Goal: Communication & Community: Answer question/provide support

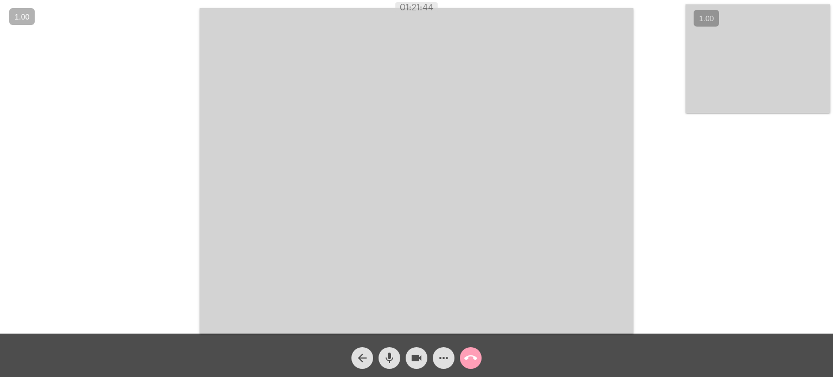
click at [468, 357] on mat-icon "call_end" at bounding box center [470, 357] width 13 height 13
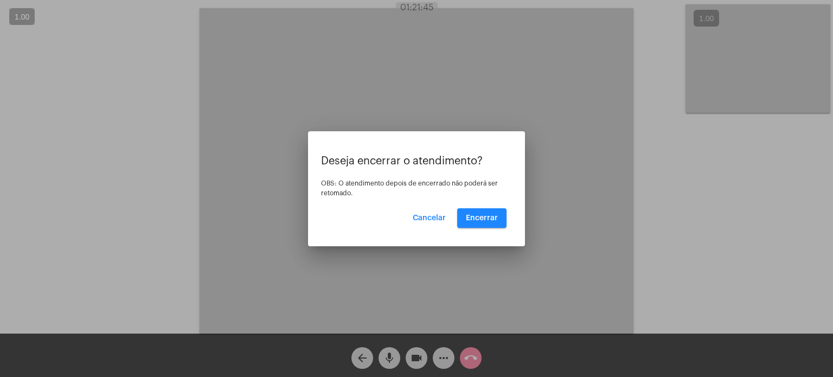
click at [500, 206] on div "Deseja encerrar o atendimento? OBS: O atendimento depois de encerrado não poder…" at bounding box center [416, 191] width 191 height 73
click at [492, 214] on span "Encerrar" at bounding box center [482, 218] width 32 height 8
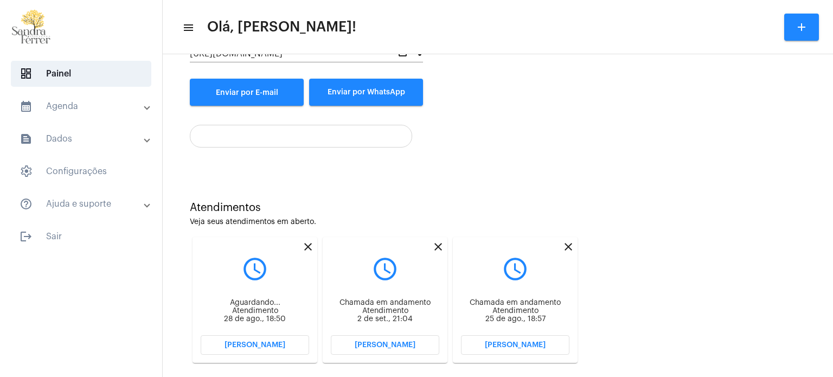
scroll to position [168, 0]
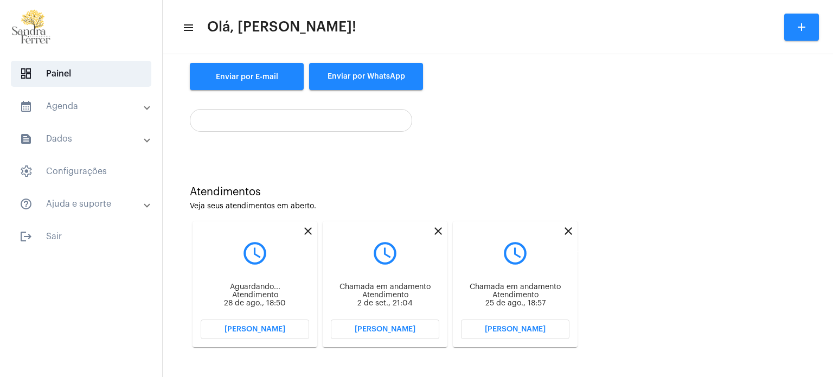
click at [569, 231] on mat-icon "close" at bounding box center [568, 230] width 13 height 13
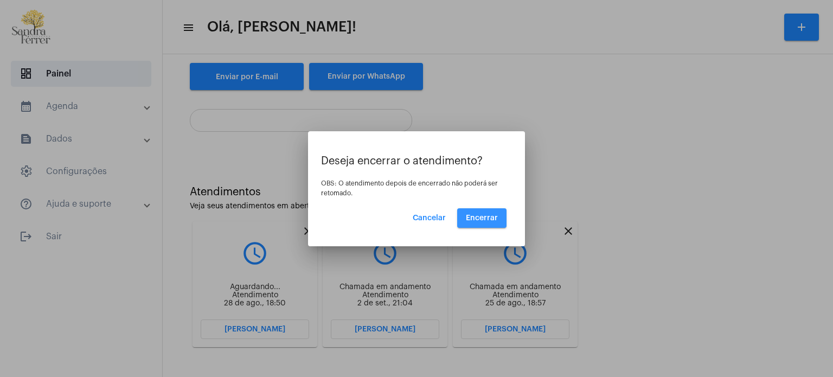
click at [475, 211] on button "Encerrar" at bounding box center [481, 218] width 49 height 20
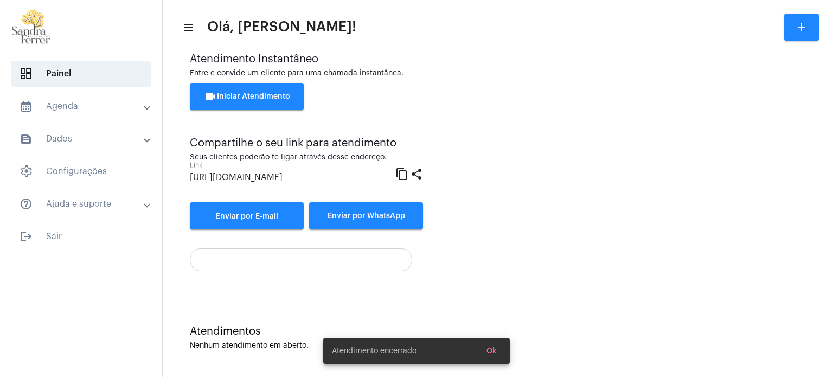
scroll to position [168, 0]
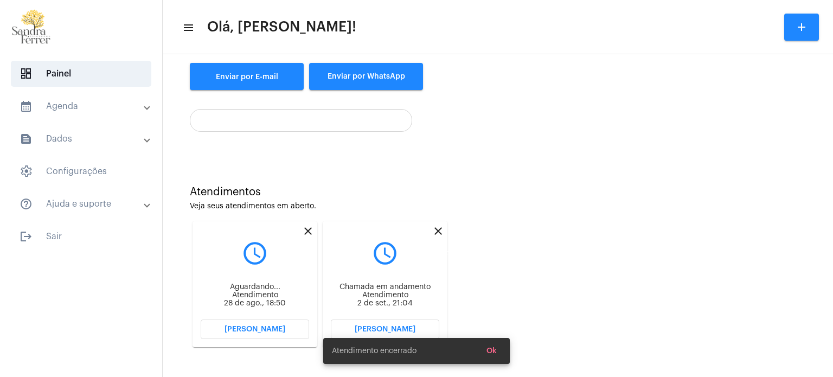
click at [439, 231] on mat-icon "close" at bounding box center [438, 230] width 13 height 13
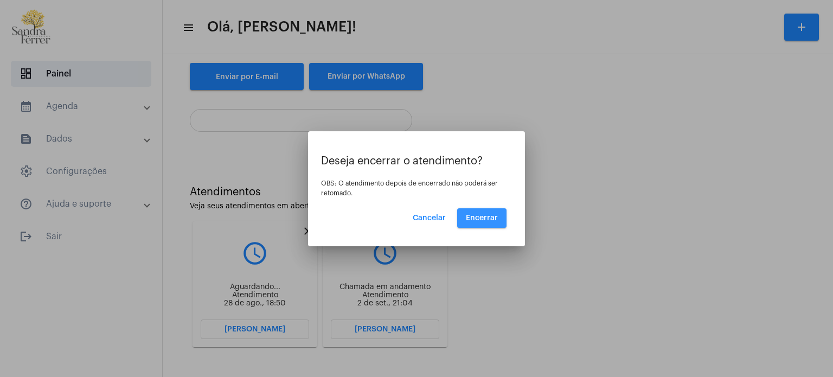
click at [484, 218] on span "Encerrar" at bounding box center [482, 218] width 32 height 8
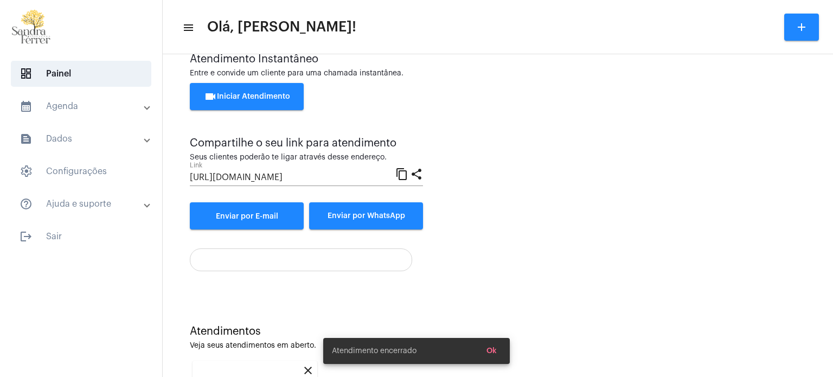
scroll to position [168, 0]
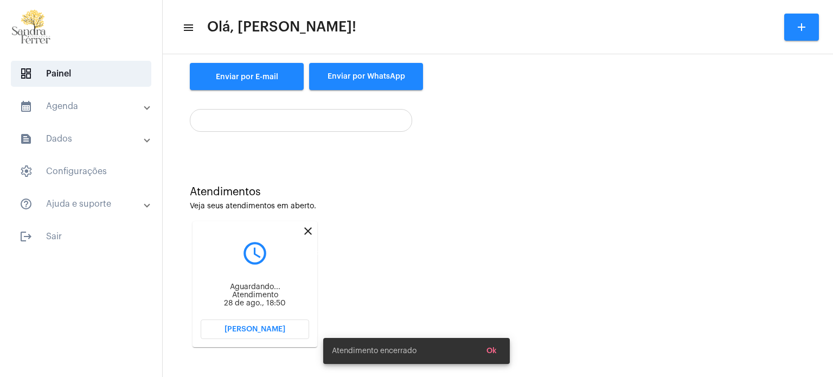
click at [307, 229] on mat-icon "close" at bounding box center [307, 230] width 13 height 13
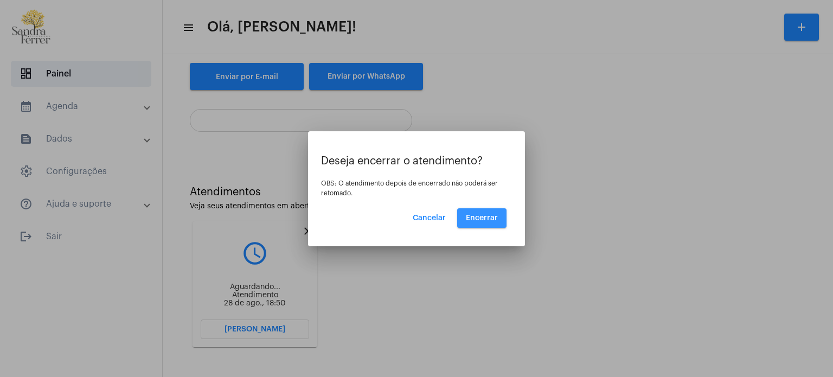
click at [493, 221] on span "Encerrar" at bounding box center [482, 218] width 32 height 8
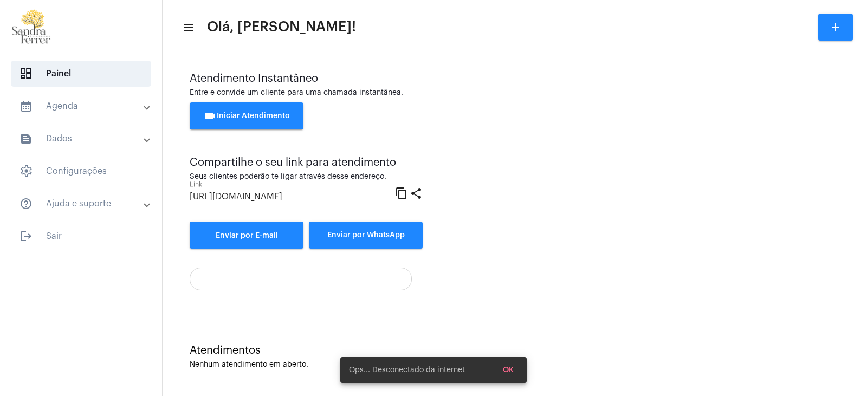
scroll to position [9, 0]
